Goal: Task Accomplishment & Management: Use online tool/utility

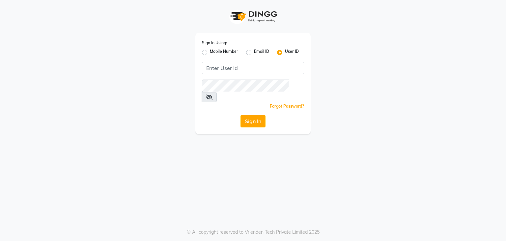
click at [210, 53] on label "Mobile Number" at bounding box center [224, 52] width 28 height 8
click at [210, 53] on input "Mobile Number" at bounding box center [212, 50] width 4 height 4
radio input "true"
radio input "false"
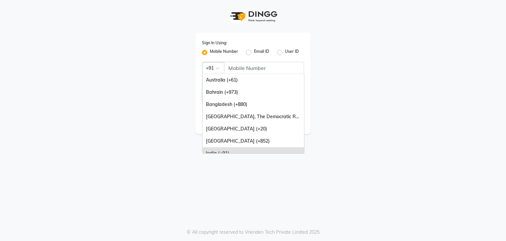
click at [224, 66] on div at bounding box center [213, 67] width 21 height 7
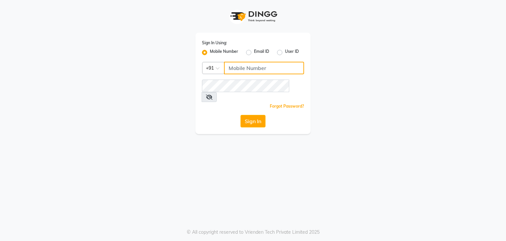
click at [232, 70] on input "Username" at bounding box center [264, 68] width 80 height 13
click at [242, 69] on input "1111111111" at bounding box center [264, 68] width 80 height 13
type input "1111111111"
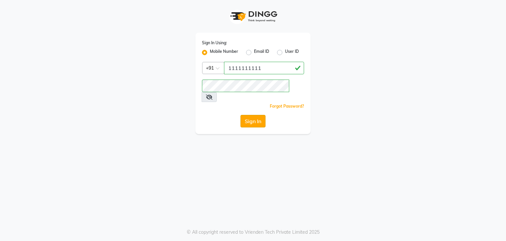
click at [250, 115] on button "Sign In" at bounding box center [253, 121] width 25 height 13
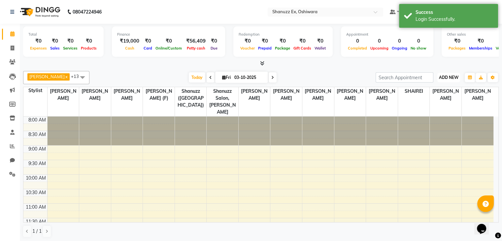
click at [445, 75] on span "ADD NEW" at bounding box center [448, 77] width 19 height 5
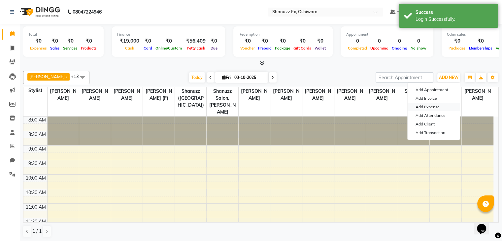
click at [424, 108] on link "Add Expense" at bounding box center [433, 107] width 52 height 9
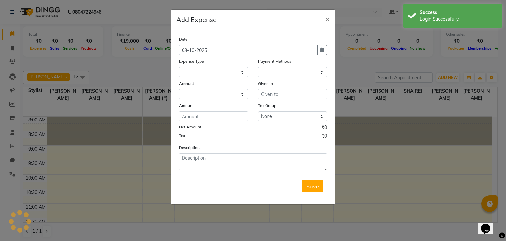
select select
select select "1"
select select "7357"
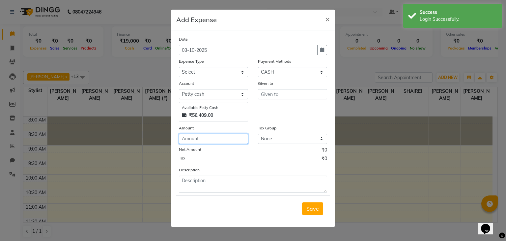
click at [194, 140] on input "number" at bounding box center [213, 139] width 69 height 10
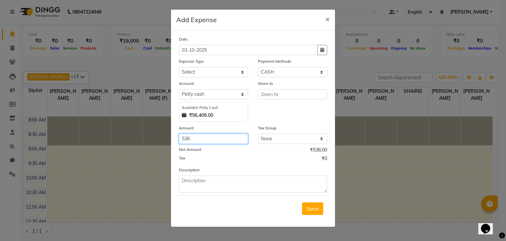
type input "536"
click at [206, 77] on select "Select Advance Salary Client Snacks Electricity Bill Marketing Maintenance Misc…" at bounding box center [213, 72] width 69 height 10
select select "22682"
click at [179, 68] on select "Select Advance Salary Client Snacks Electricity Bill Marketing Maintenance Misc…" at bounding box center [213, 72] width 69 height 10
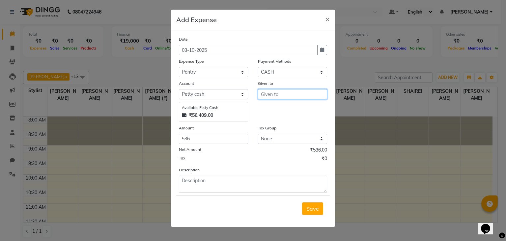
click at [276, 96] on input "text" at bounding box center [292, 94] width 69 height 10
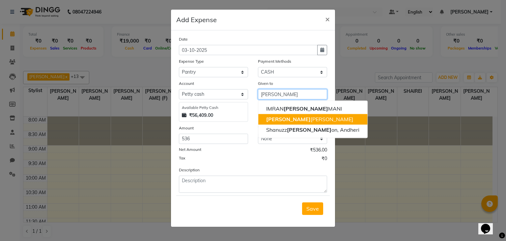
click at [276, 119] on ngb-highlight "[PERSON_NAME] Motha" at bounding box center [309, 119] width 87 height 7
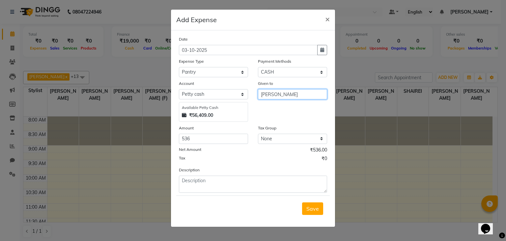
type input "[PERSON_NAME]"
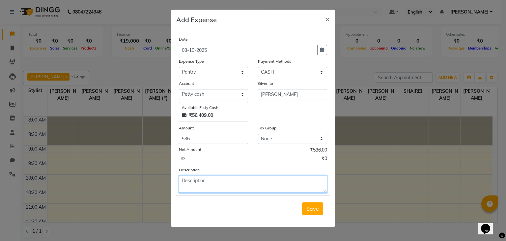
click at [220, 182] on textarea at bounding box center [253, 183] width 148 height 17
type textarea "bisleri ,milk water"
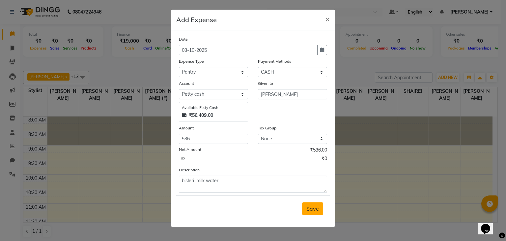
click at [311, 210] on span "Save" at bounding box center [313, 208] width 13 height 7
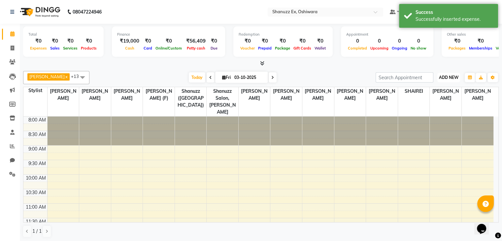
click at [447, 75] on span "ADD NEW" at bounding box center [448, 77] width 19 height 5
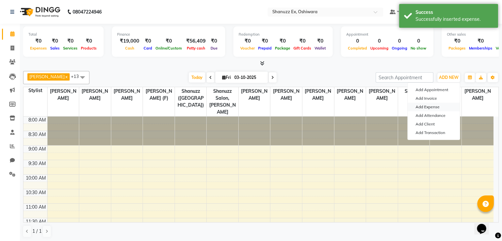
click at [433, 108] on link "Add Expense" at bounding box center [433, 107] width 52 height 9
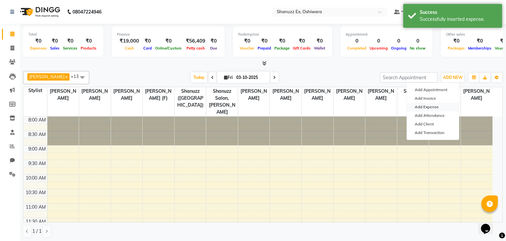
select select "1"
select select "7357"
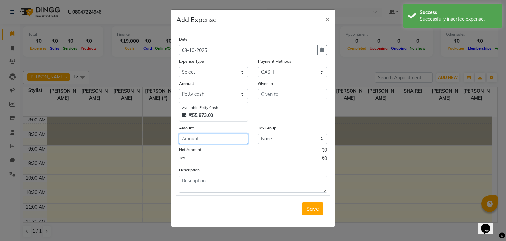
click at [210, 140] on input "number" at bounding box center [213, 139] width 69 height 10
click at [197, 142] on input "number" at bounding box center [213, 139] width 69 height 10
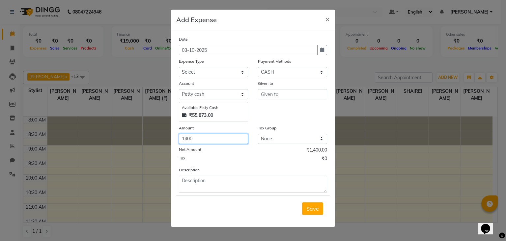
type input "1400"
click at [211, 75] on select "Select Advance Salary Client Snacks Electricity Bill Marketing Maintenance Misc…" at bounding box center [213, 72] width 69 height 10
click at [179, 68] on select "Select Advance Salary Client Snacks Electricity Bill Marketing Maintenance Misc…" at bounding box center [213, 72] width 69 height 10
click at [223, 72] on select "Select Advance Salary Client Snacks Electricity Bill Marketing Maintenance Misc…" at bounding box center [213, 72] width 69 height 10
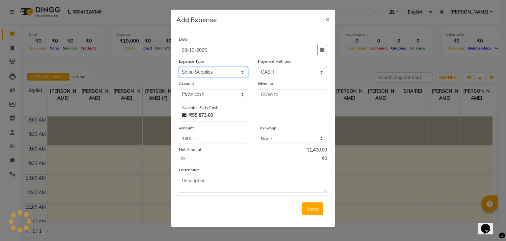
select select "22673"
click at [179, 68] on select "Select Advance Salary Client Snacks Electricity Bill Marketing Maintenance Misc…" at bounding box center [213, 72] width 69 height 10
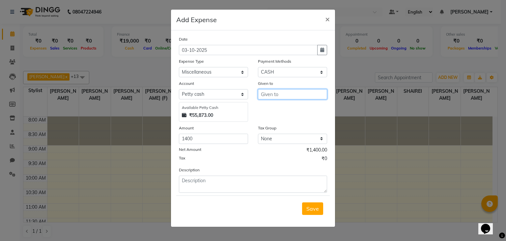
click at [294, 91] on input "text" at bounding box center [292, 94] width 69 height 10
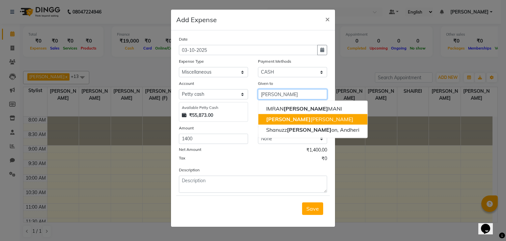
click at [279, 118] on ngb-highlight "[PERSON_NAME] Motha" at bounding box center [309, 119] width 87 height 7
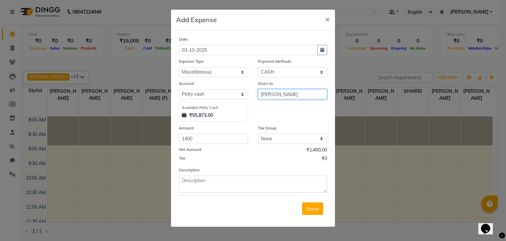
type input "[PERSON_NAME]"
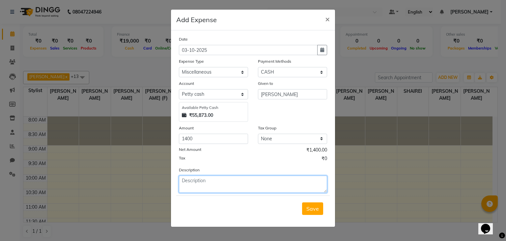
click at [223, 178] on textarea at bounding box center [253, 183] width 148 height 17
type textarea "p"
type textarea "vivo phone repair"
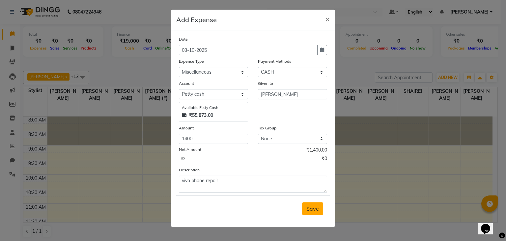
click at [313, 207] on span "Save" at bounding box center [313, 208] width 13 height 7
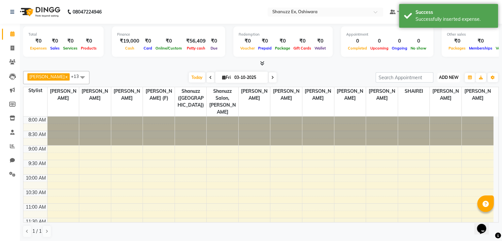
click at [448, 78] on span "ADD NEW" at bounding box center [448, 77] width 19 height 5
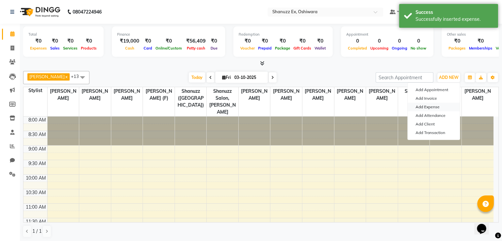
click at [431, 107] on link "Add Expense" at bounding box center [433, 107] width 52 height 9
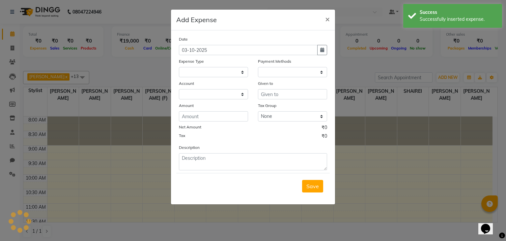
select select "1"
select select "7357"
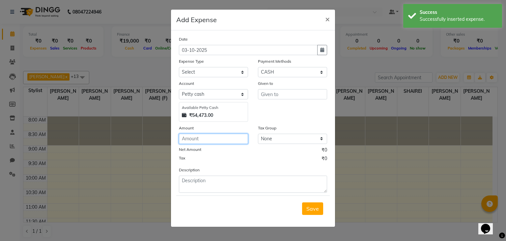
click at [232, 136] on input "number" at bounding box center [213, 139] width 69 height 10
type input "50"
click at [228, 74] on select "Select Advance Salary Client Snacks Electricity Bill Marketing Maintenance Misc…" at bounding box center [213, 72] width 69 height 10
select select "22694"
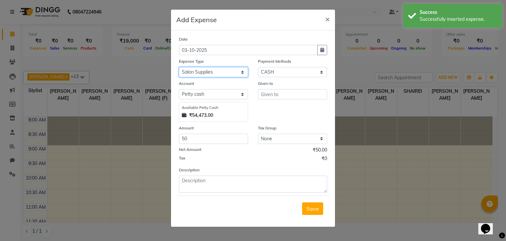
click at [179, 68] on select "Select Advance Salary Client Snacks Electricity Bill Marketing Maintenance Misc…" at bounding box center [213, 72] width 69 height 10
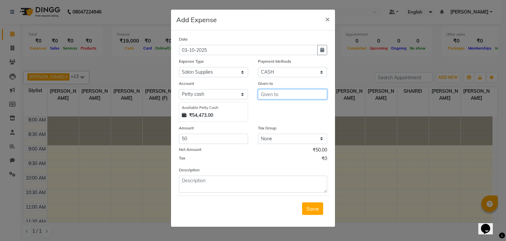
click at [271, 93] on input "text" at bounding box center [292, 94] width 69 height 10
click at [286, 110] on ngb-highlight "Ta [PERSON_NAME]" at bounding box center [290, 108] width 49 height 7
type input "[PERSON_NAME]"
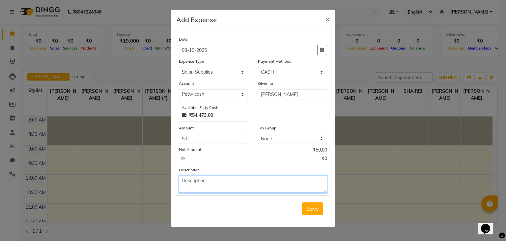
click at [204, 182] on textarea at bounding box center [253, 183] width 148 height 17
type textarea "acitone"
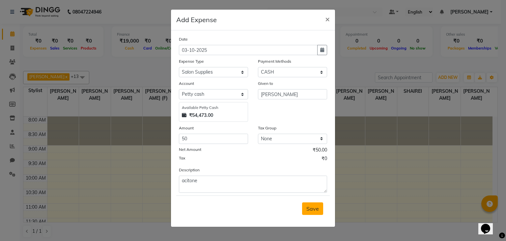
click at [316, 211] on span "Save" at bounding box center [313, 208] width 13 height 7
